Goal: Task Accomplishment & Management: Manage account settings

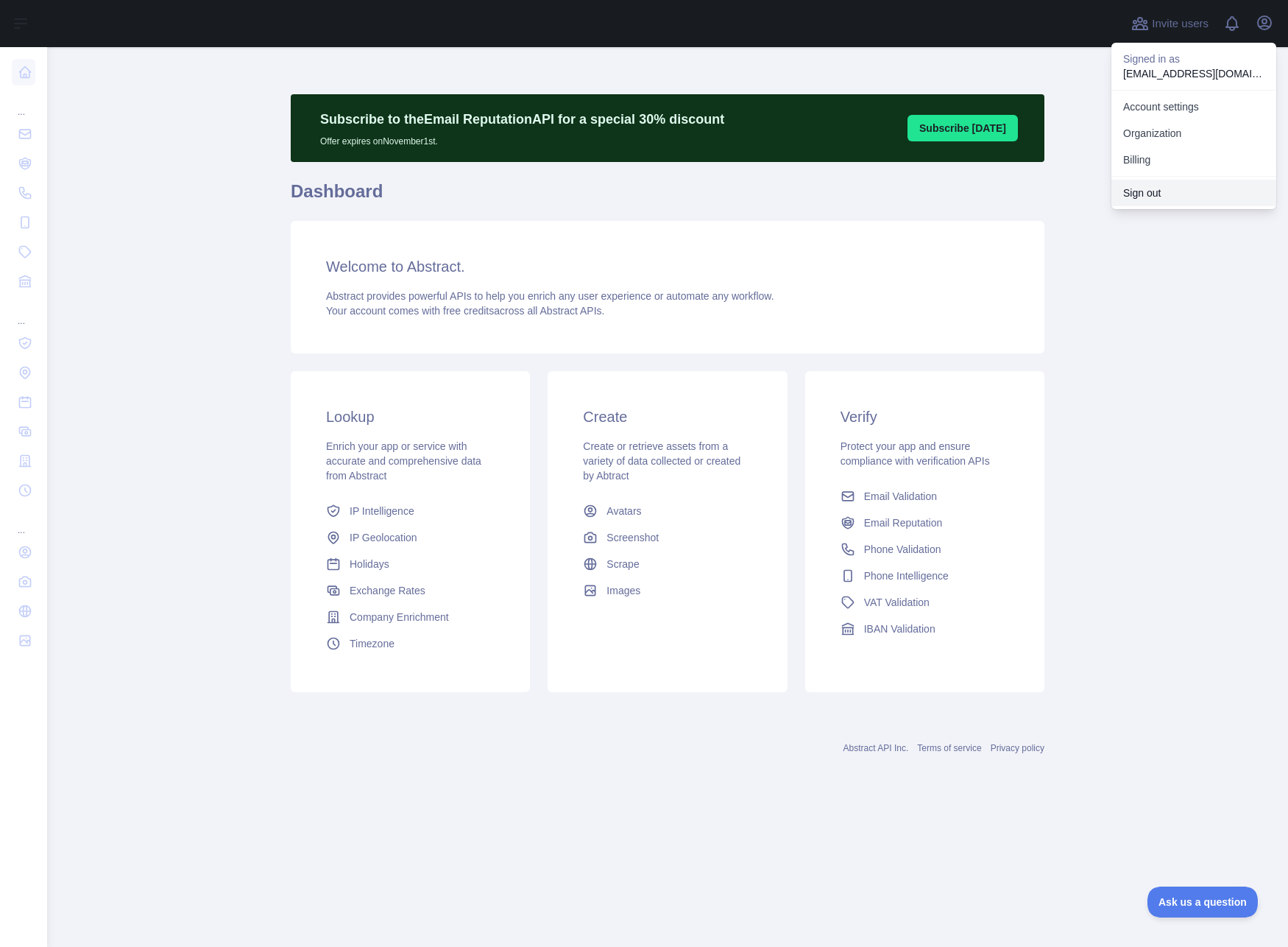
click at [1177, 186] on button "Sign out" at bounding box center [1194, 192] width 165 height 27
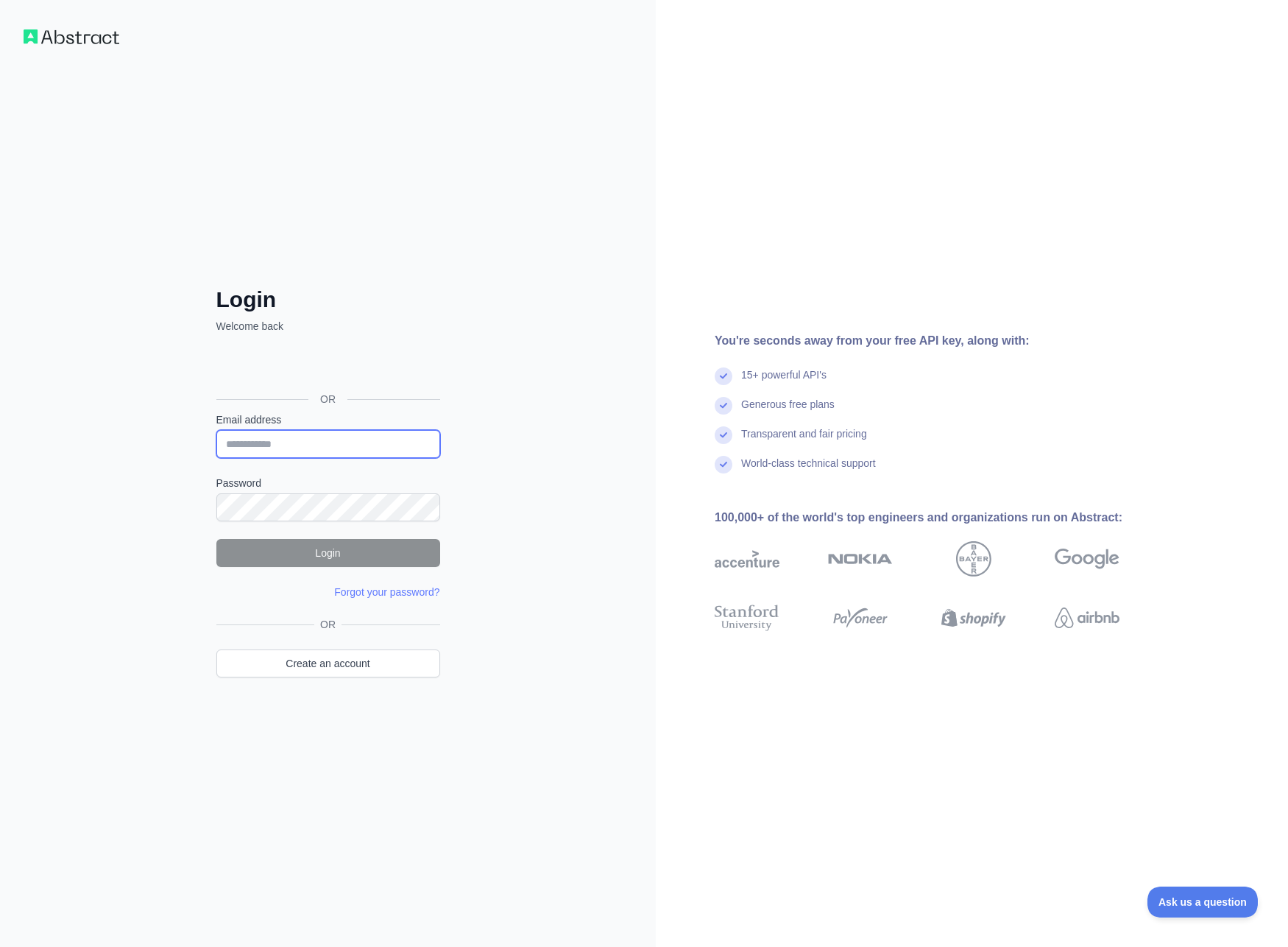
click at [333, 440] on input "Email address" at bounding box center [328, 444] width 223 height 28
click at [267, 444] on input "Email address" at bounding box center [328, 444] width 223 height 28
type input "**********"
click at [424, 555] on button "Login" at bounding box center [328, 553] width 223 height 28
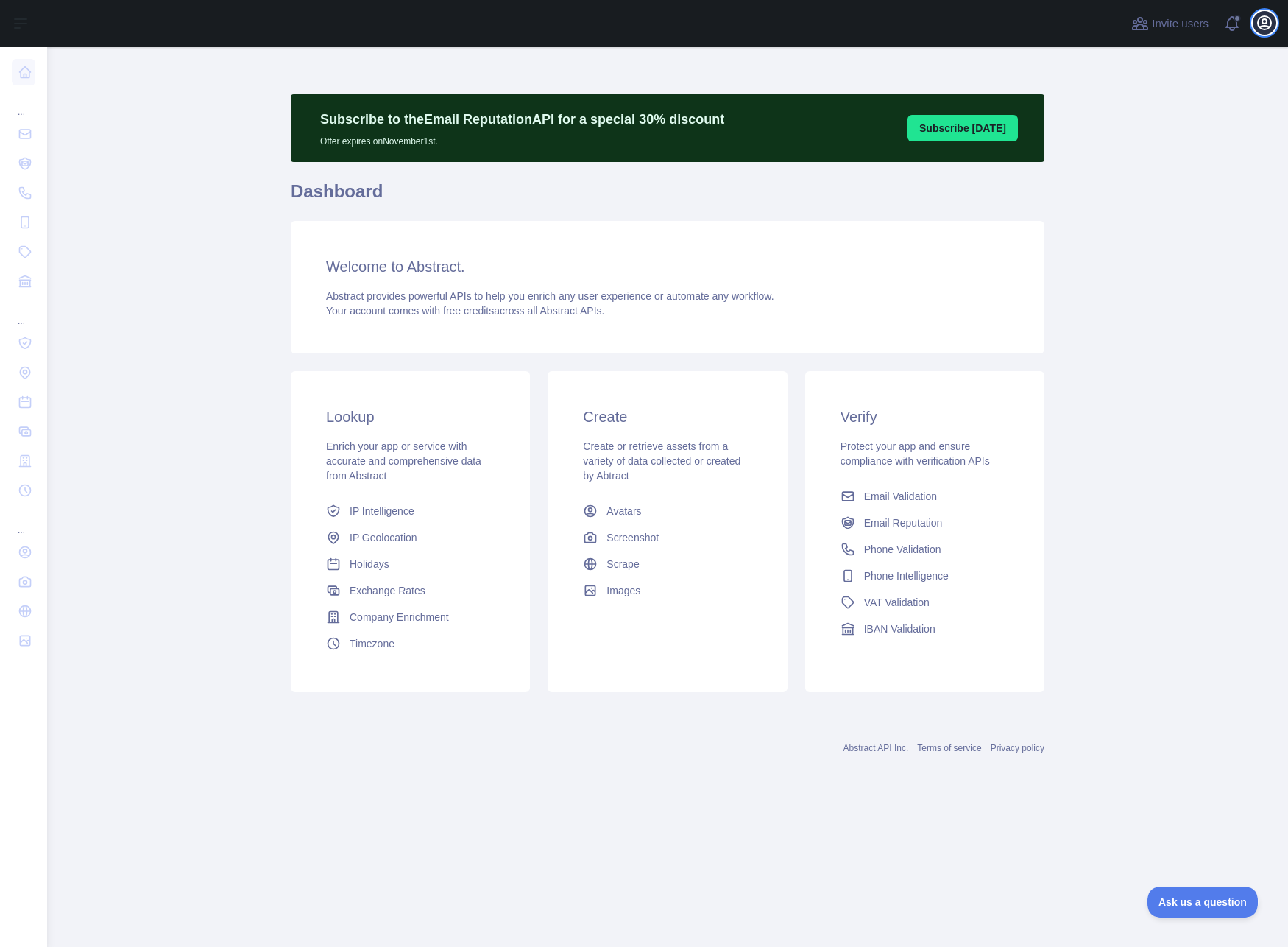
click at [1259, 27] on icon "button" at bounding box center [1264, 23] width 13 height 13
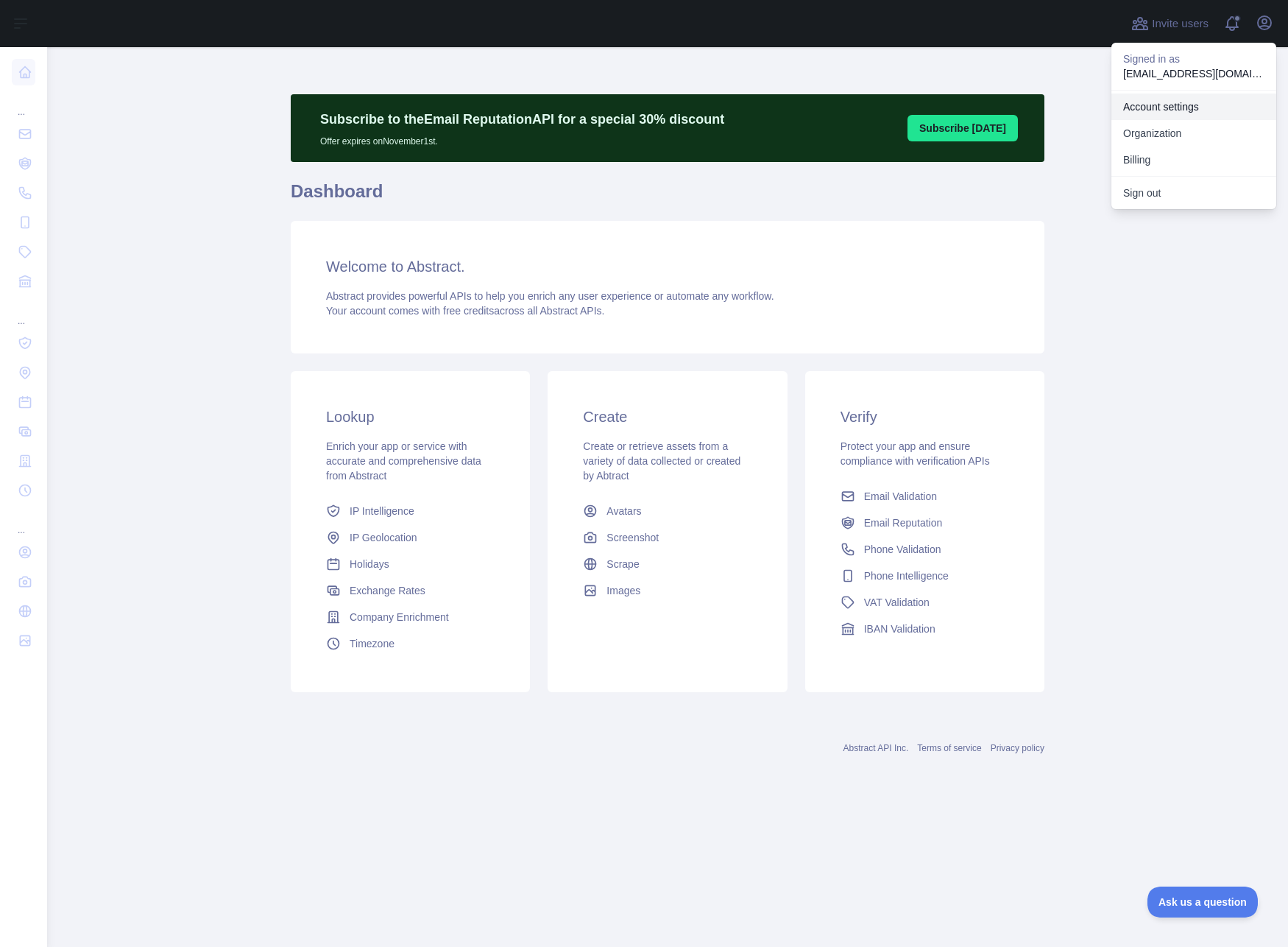
click at [1183, 106] on link "Account settings" at bounding box center [1194, 107] width 165 height 27
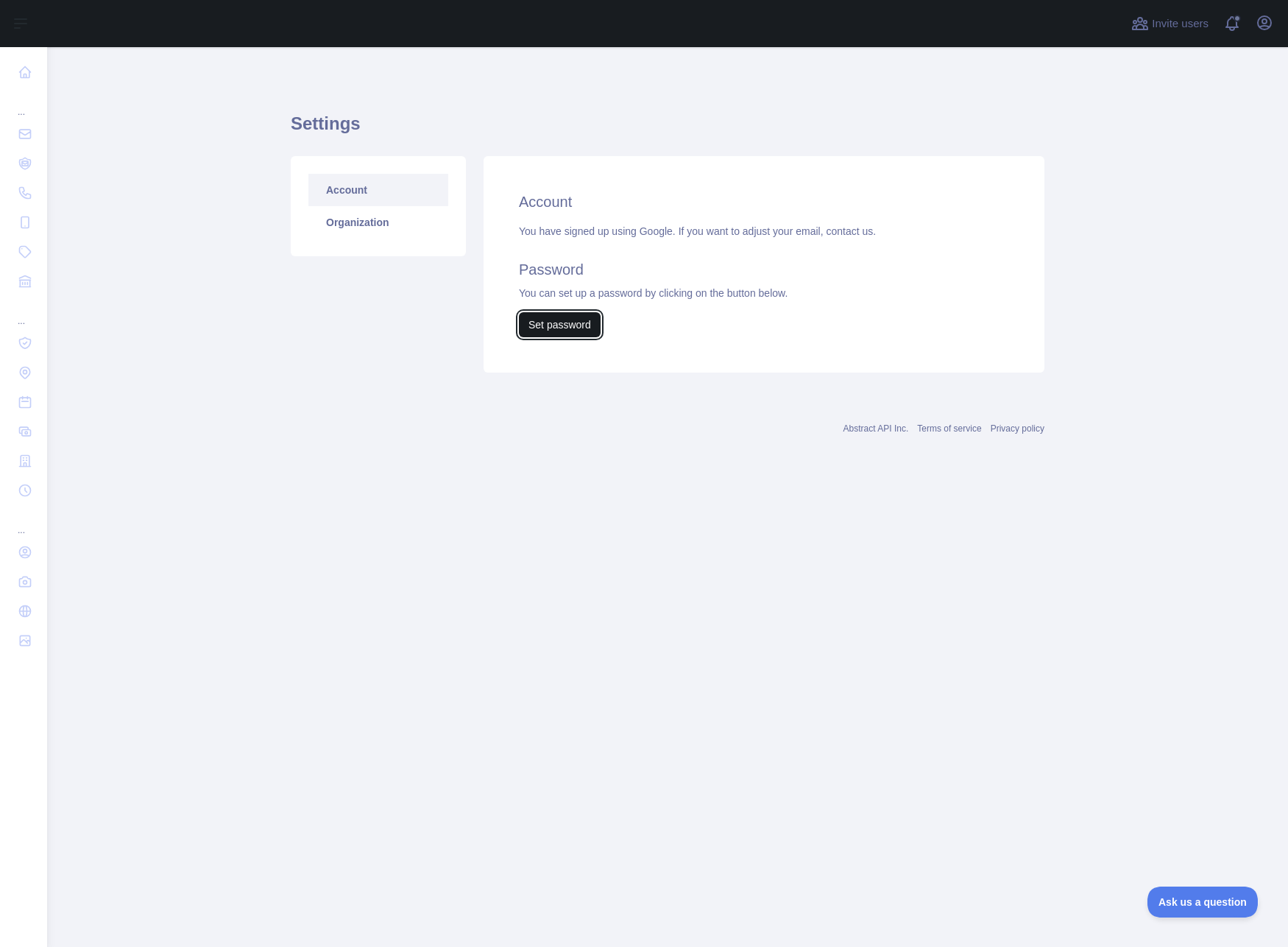
click at [571, 330] on button "Set password" at bounding box center [560, 324] width 81 height 25
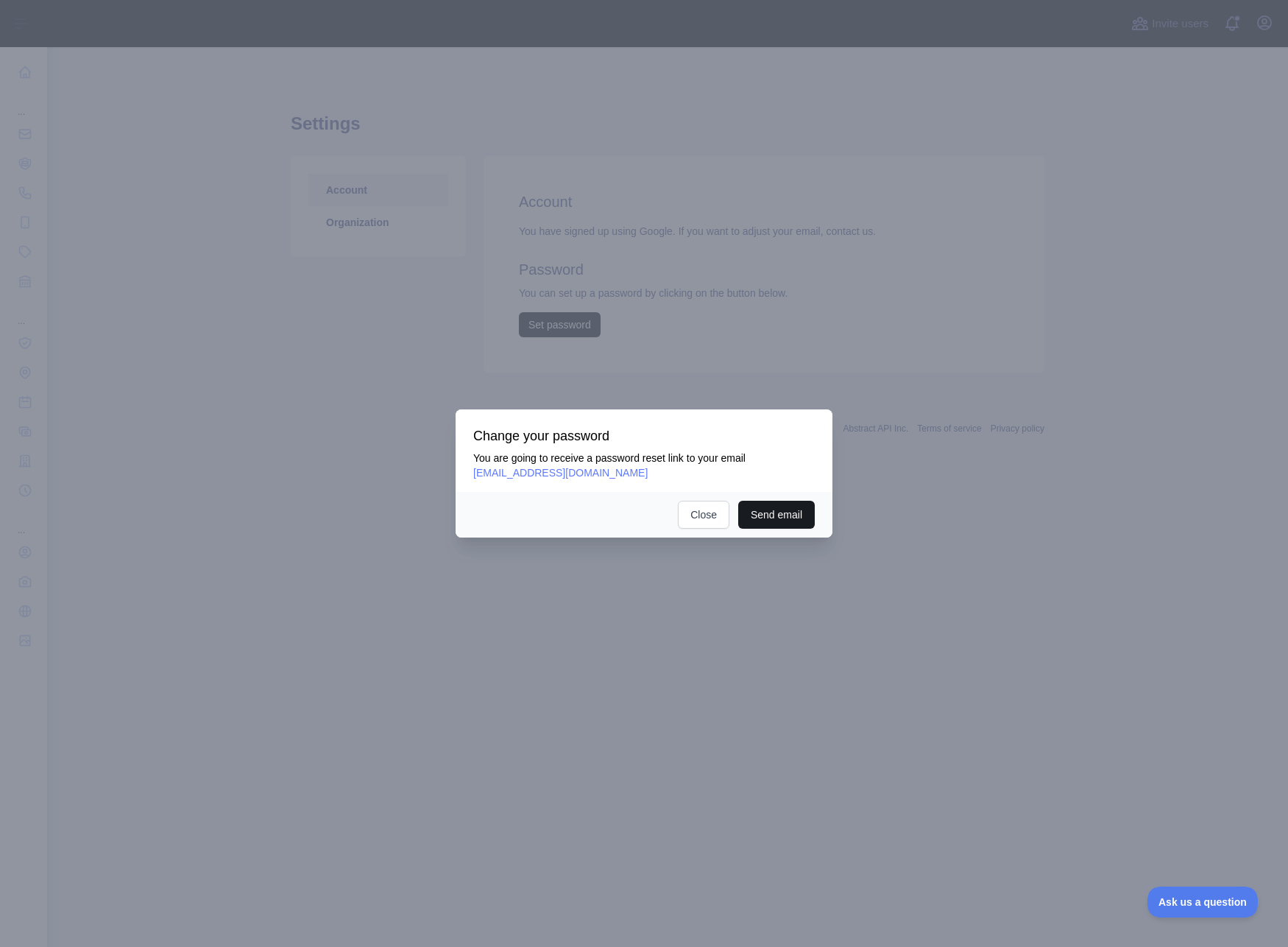
click at [779, 512] on button "Send email" at bounding box center [776, 515] width 76 height 28
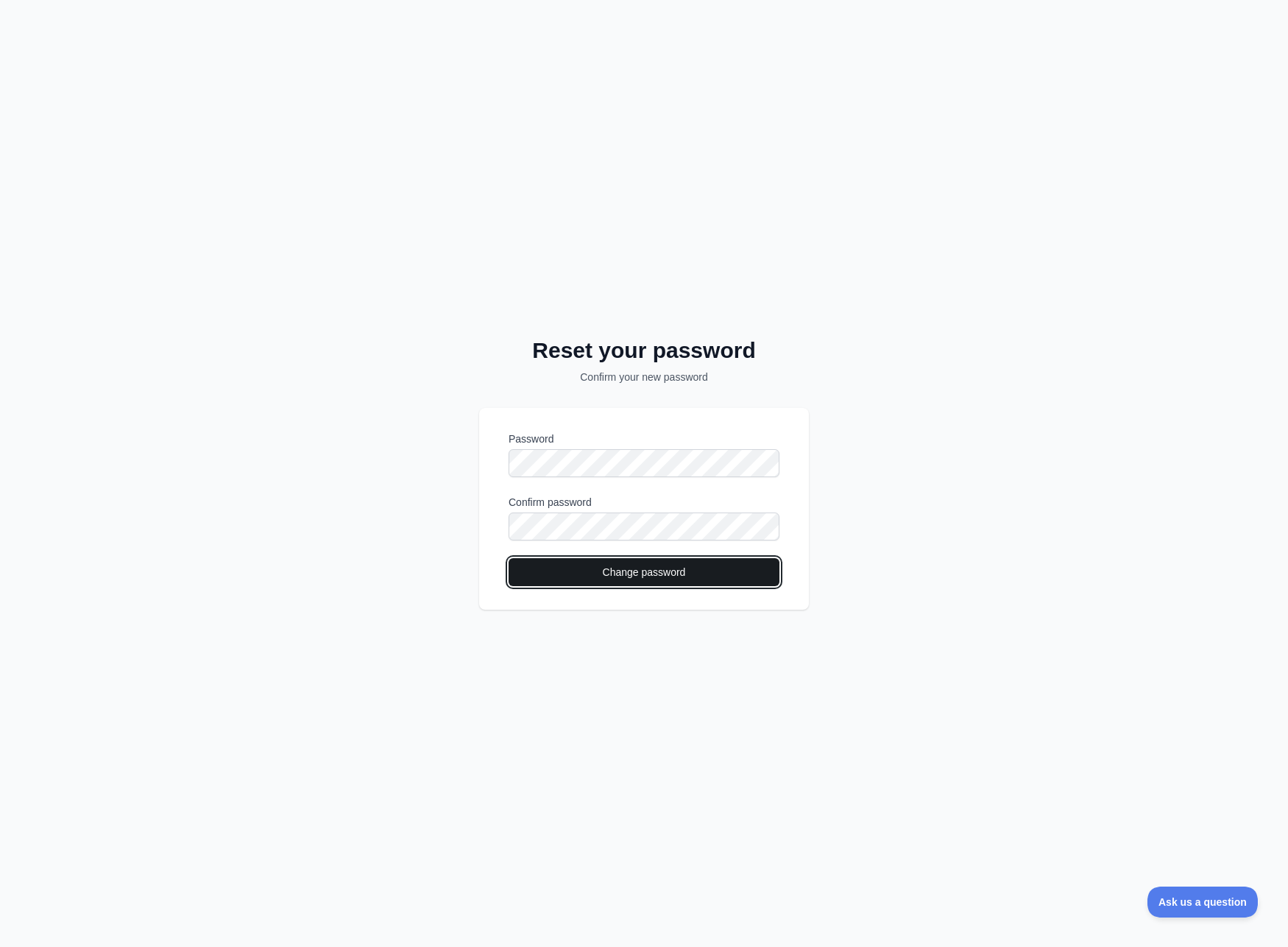
click at [707, 583] on button "Change password" at bounding box center [644, 572] width 271 height 28
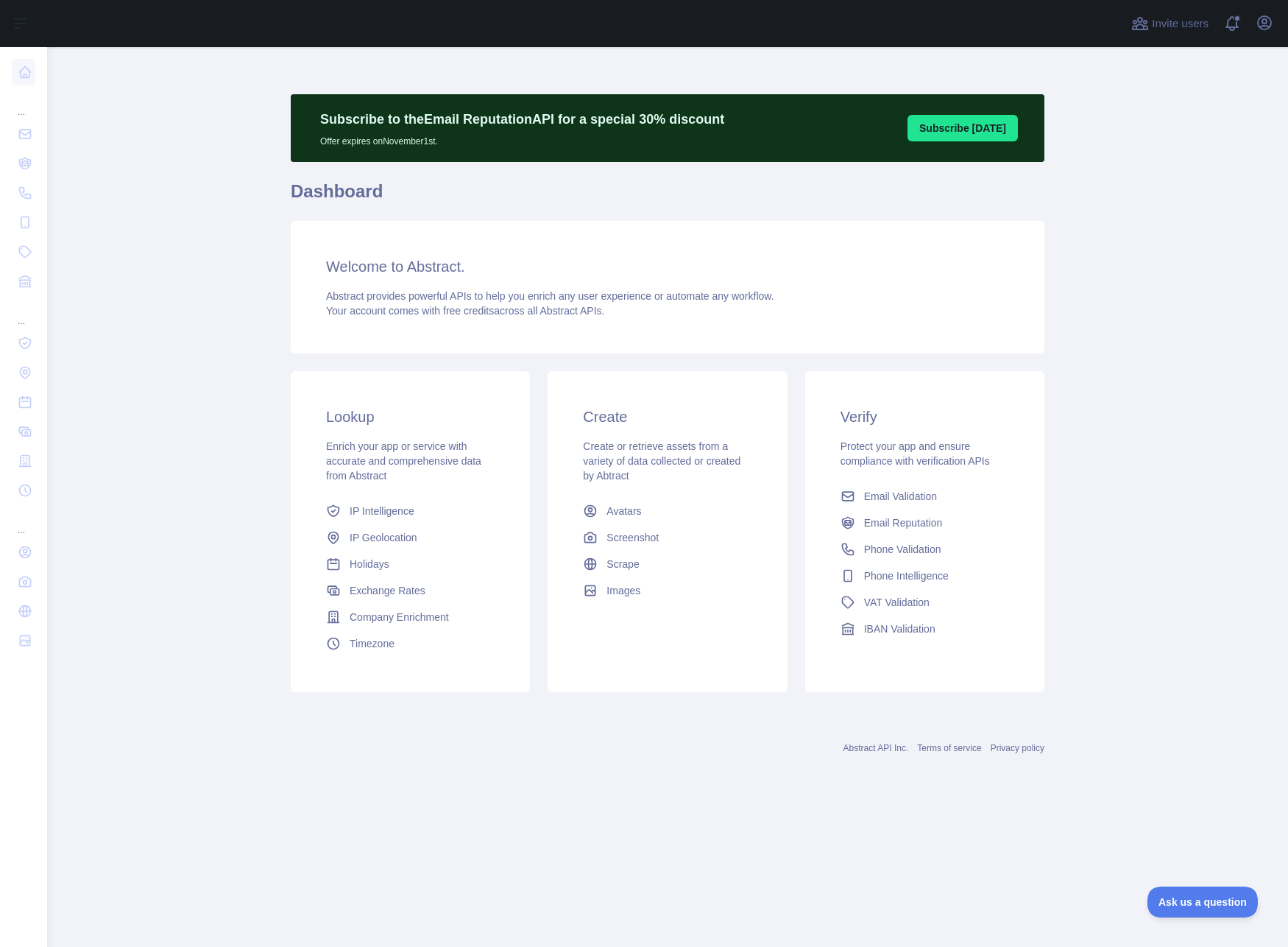
click at [1267, 35] on div "Open user menu" at bounding box center [1264, 24] width 23 height 26
click at [1265, 18] on icon "button" at bounding box center [1264, 23] width 13 height 13
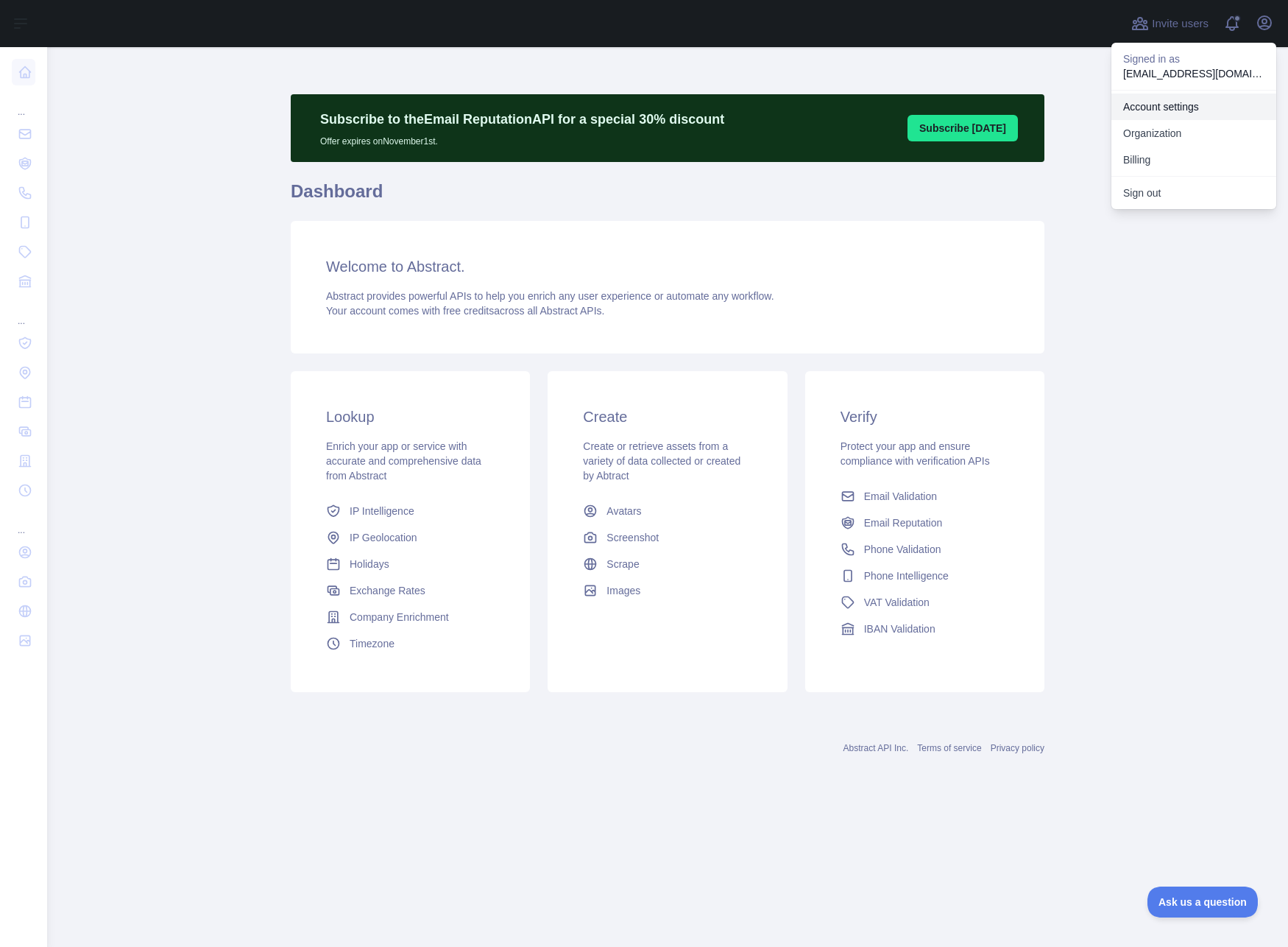
click at [1186, 110] on link "Account settings" at bounding box center [1194, 107] width 165 height 27
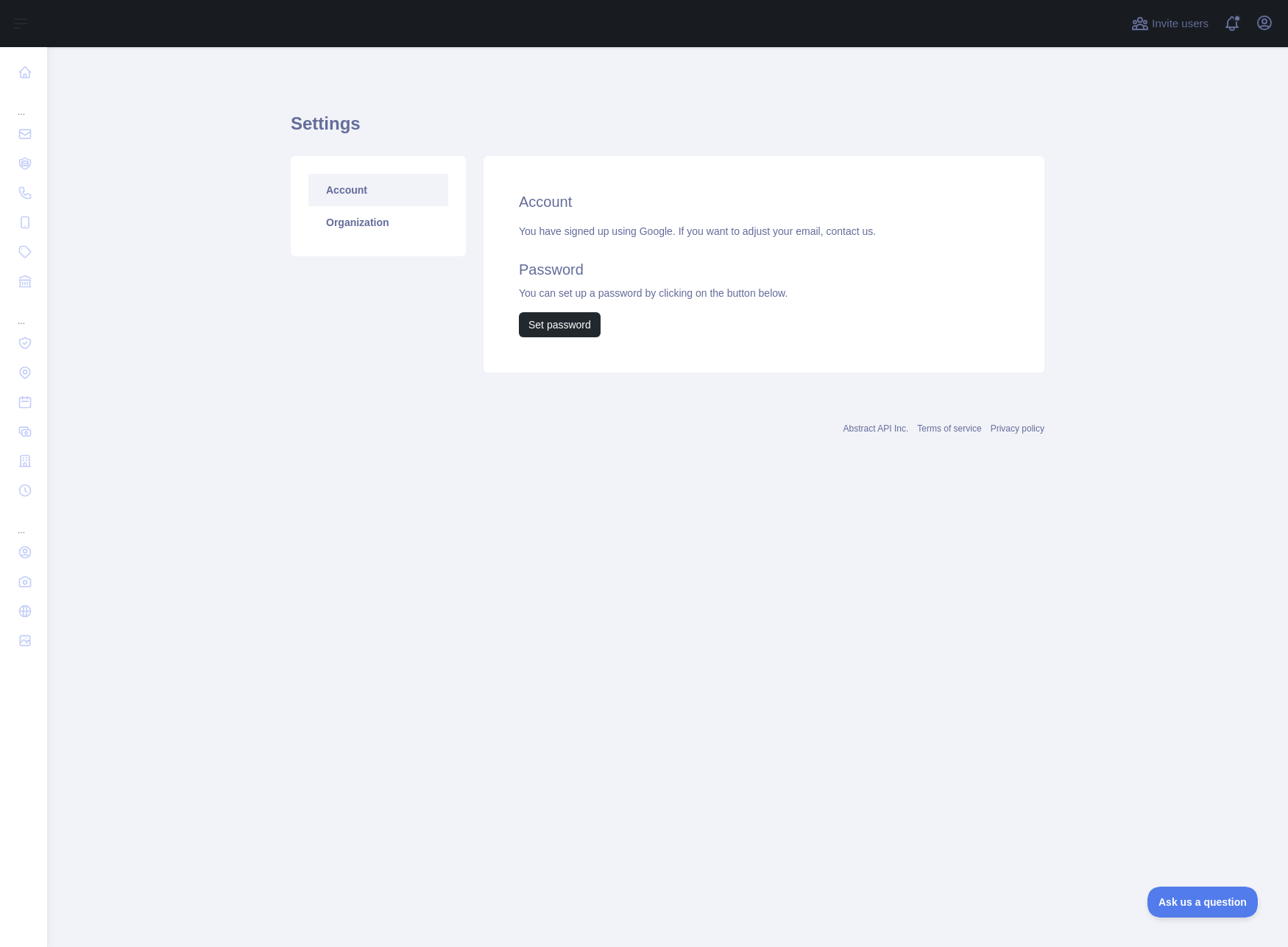
click at [586, 248] on div "You have signed up using Google. If you want to adjust your email, contact us. …" at bounding box center [764, 280] width 490 height 114
